Goal: Task Accomplishment & Management: Manage account settings

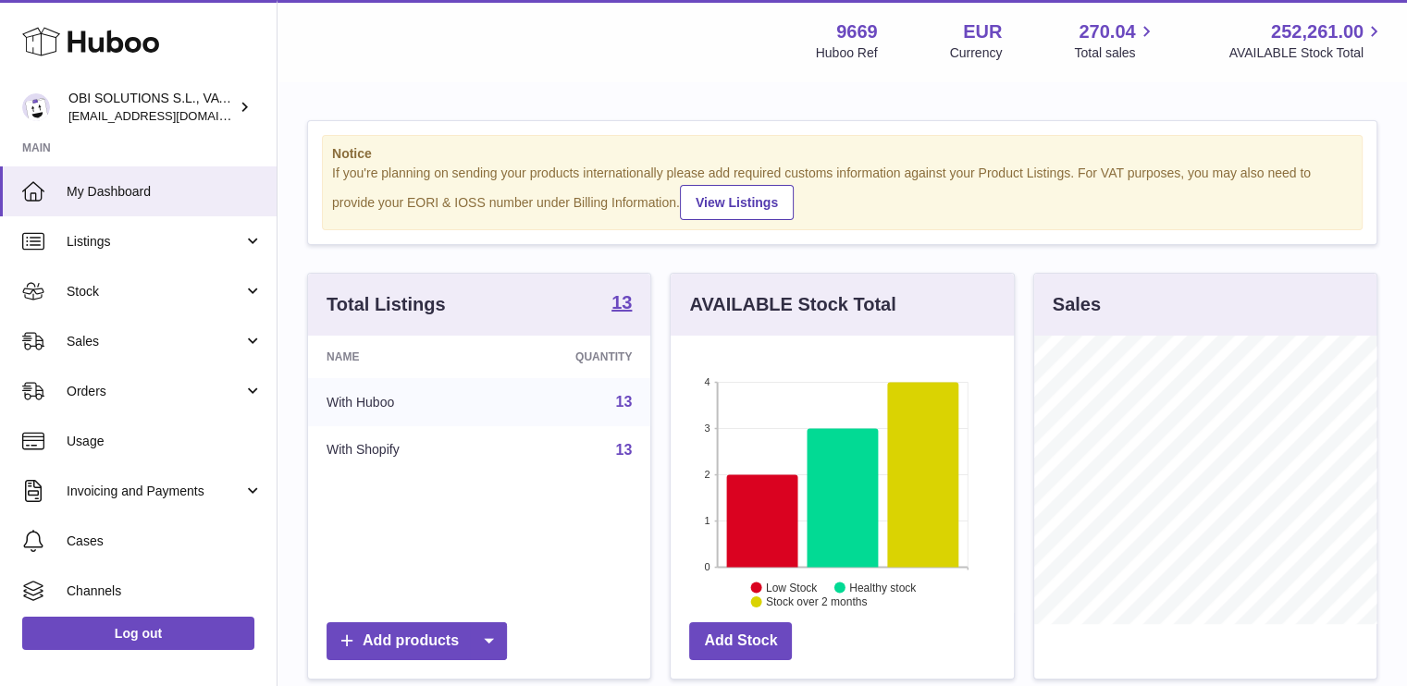
scroll to position [289, 343]
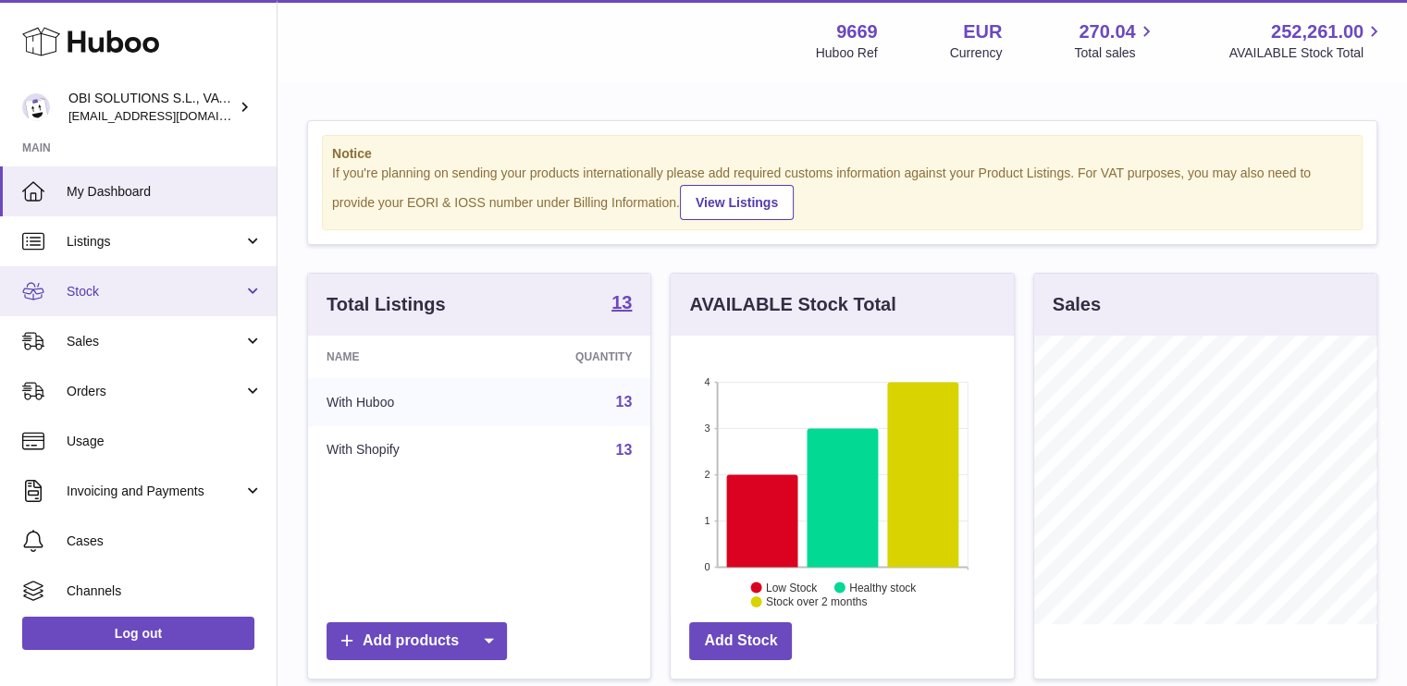
click at [147, 283] on span "Stock" at bounding box center [155, 292] width 177 height 18
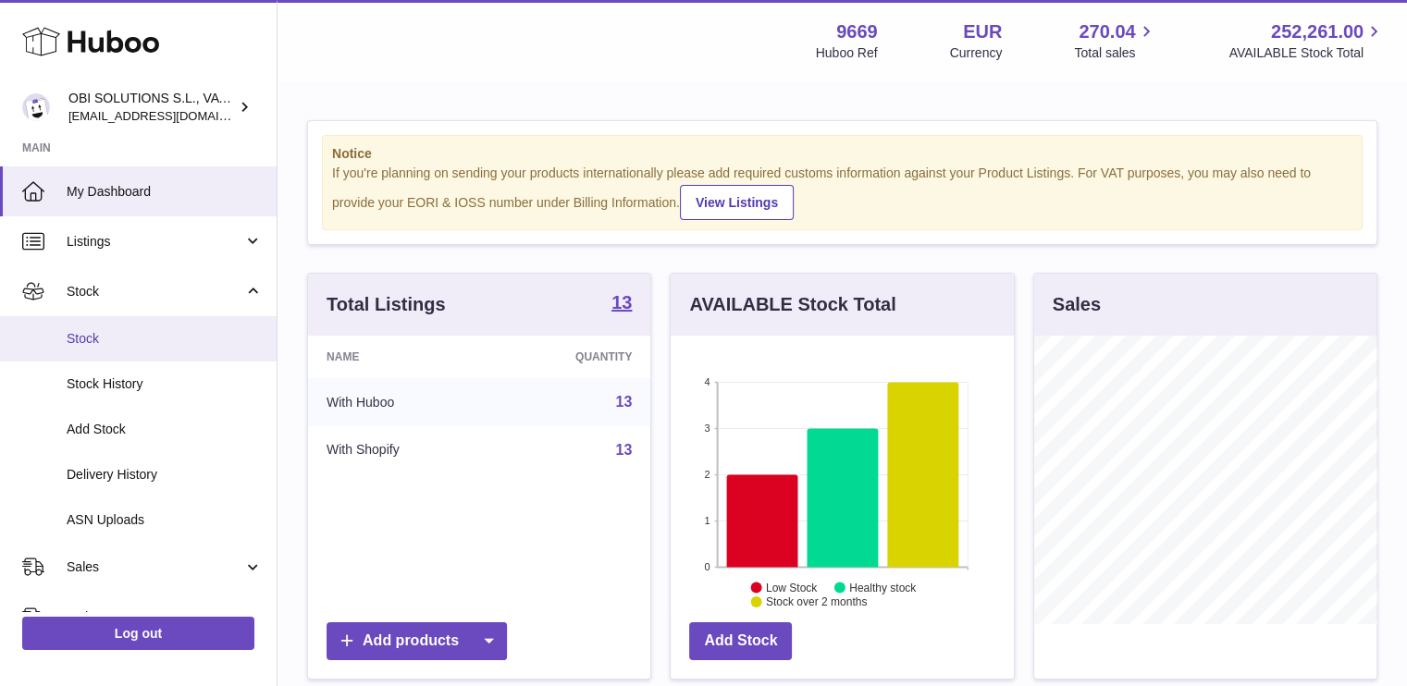
click at [129, 354] on link "Stock" at bounding box center [138, 338] width 277 height 45
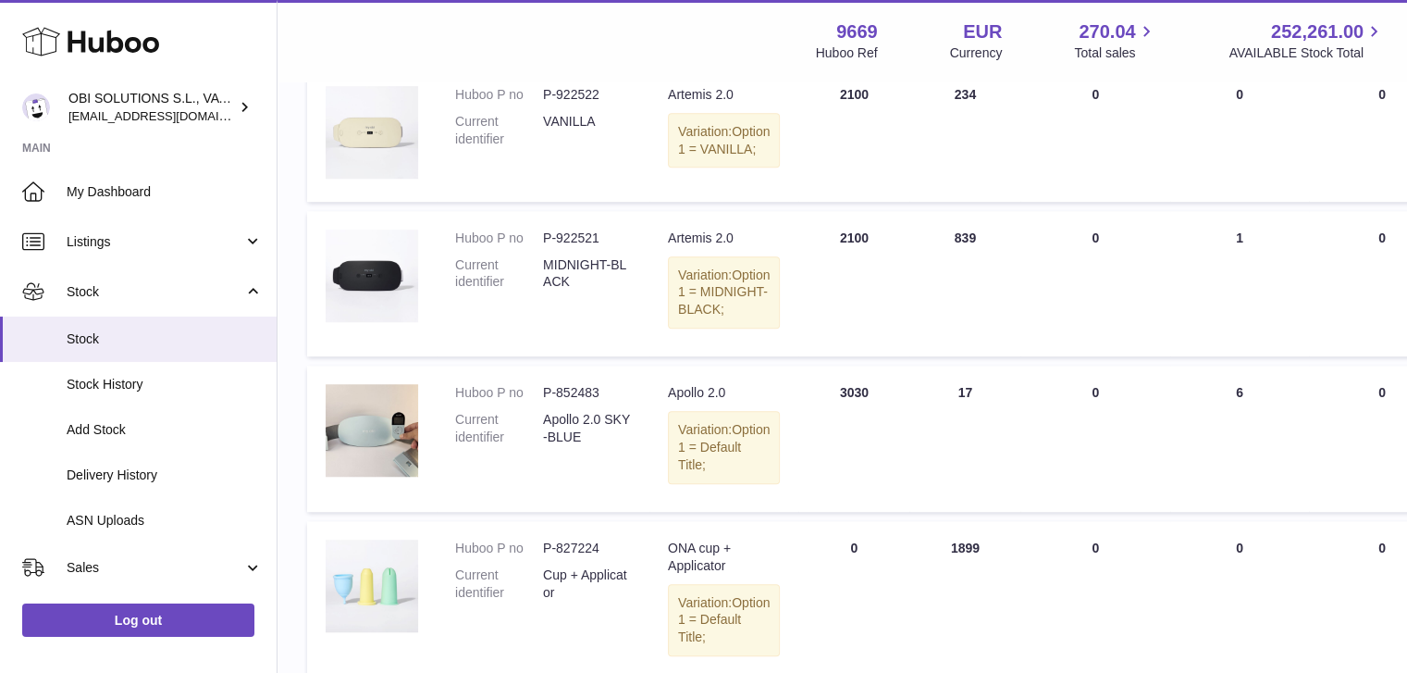
scroll to position [1665, 0]
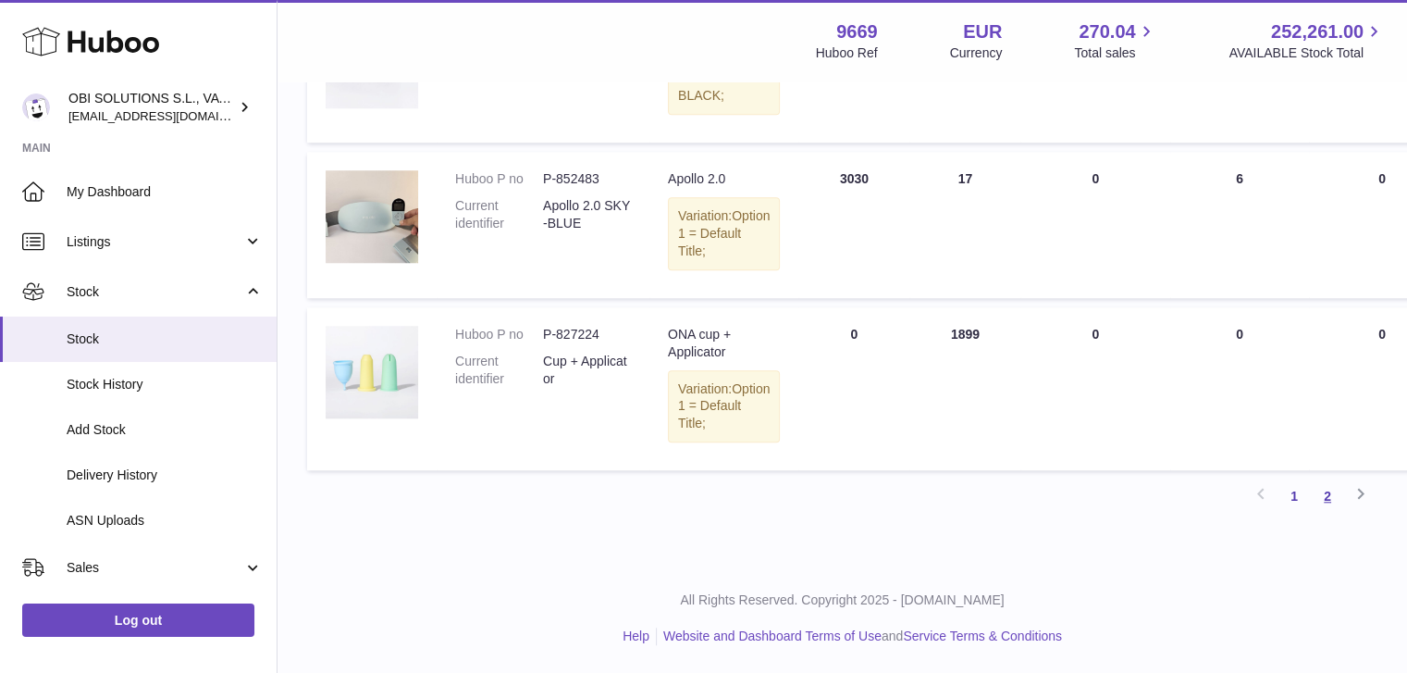
click at [1332, 512] on link "2" at bounding box center [1327, 495] width 33 height 33
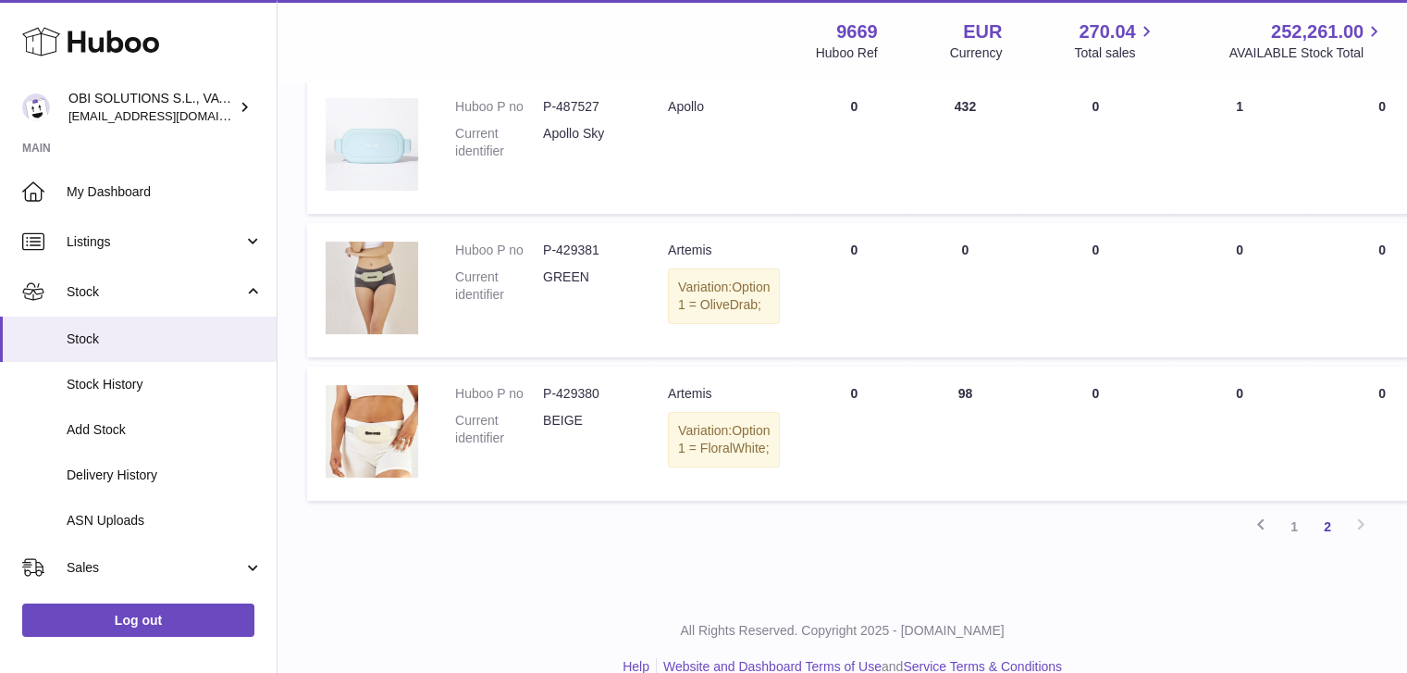
scroll to position [340, 0]
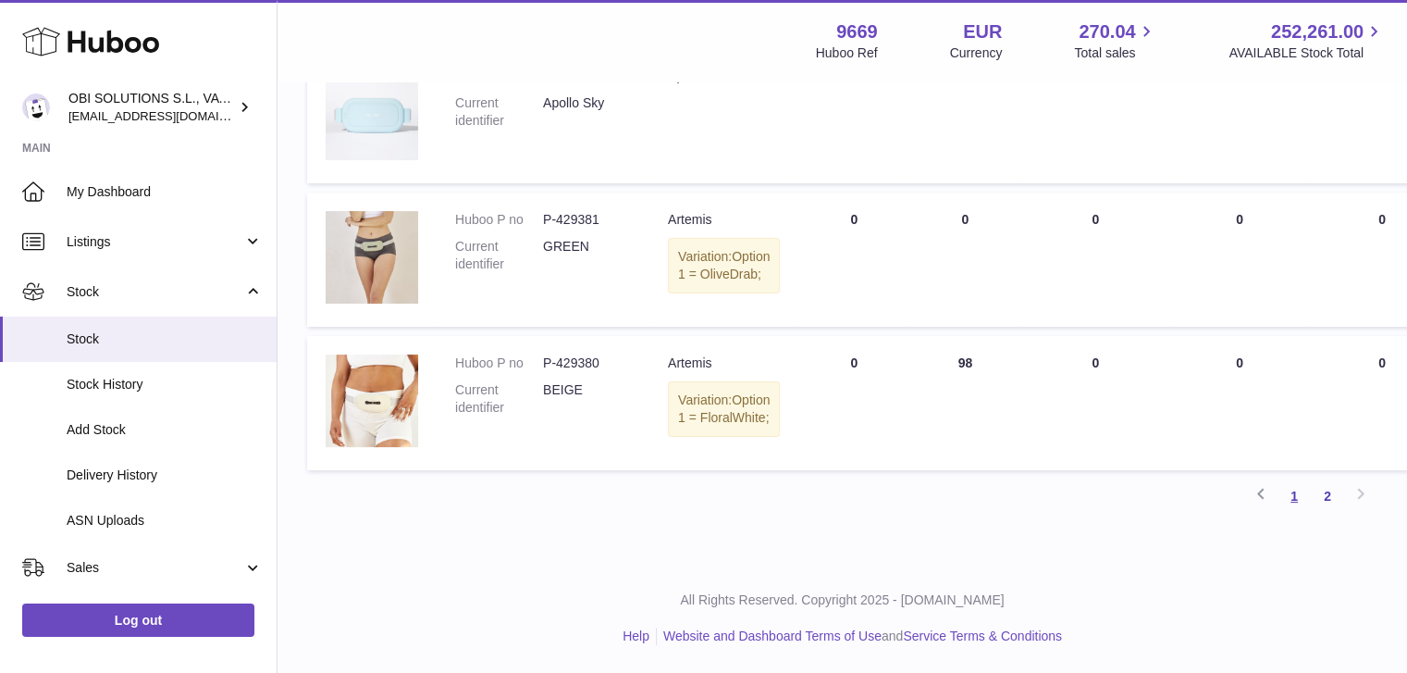
click at [1291, 499] on link "1" at bounding box center [1294, 495] width 33 height 33
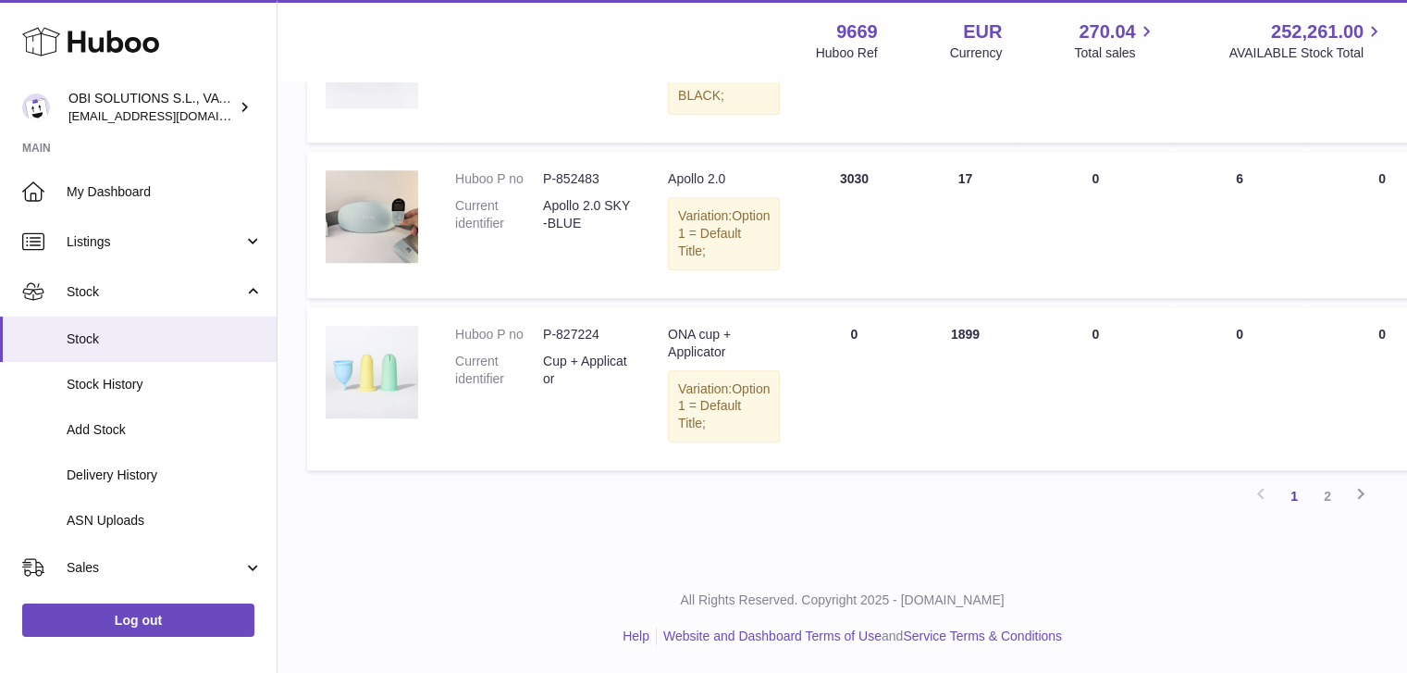
click at [142, 44] on icon at bounding box center [90, 41] width 137 height 37
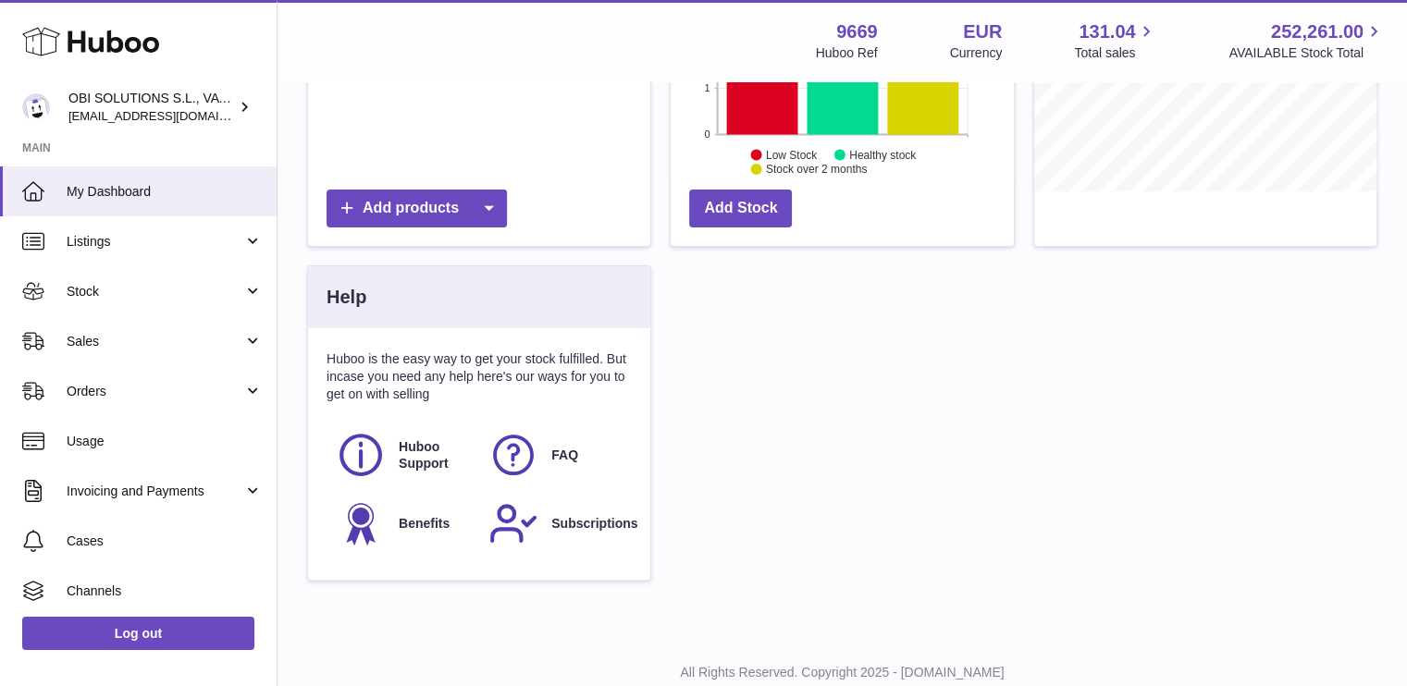
scroll to position [489, 0]
